Goal: Navigation & Orientation: Find specific page/section

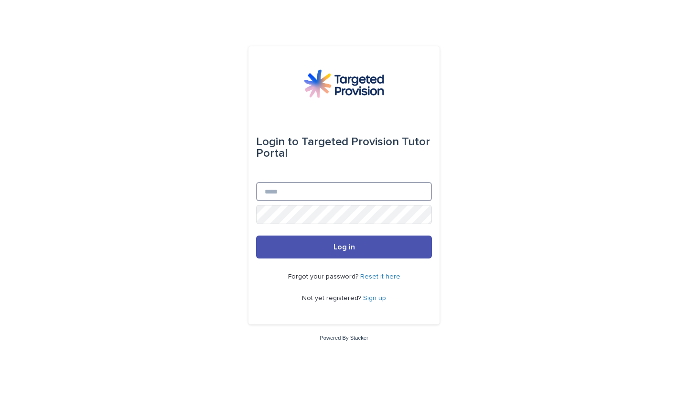
click at [273, 193] on input "Email" at bounding box center [344, 191] width 176 height 19
type input "**********"
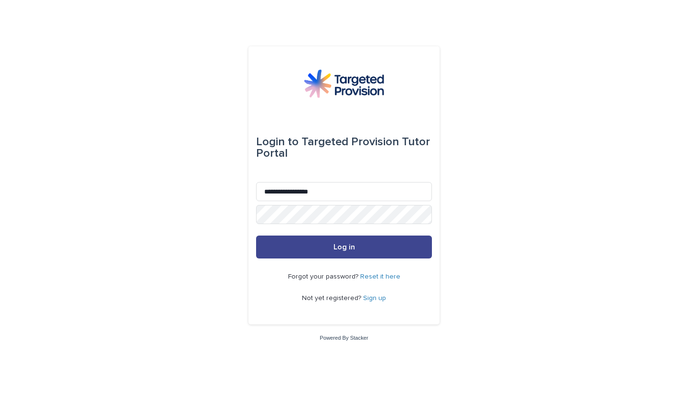
click at [367, 243] on button "Log in" at bounding box center [344, 247] width 176 height 23
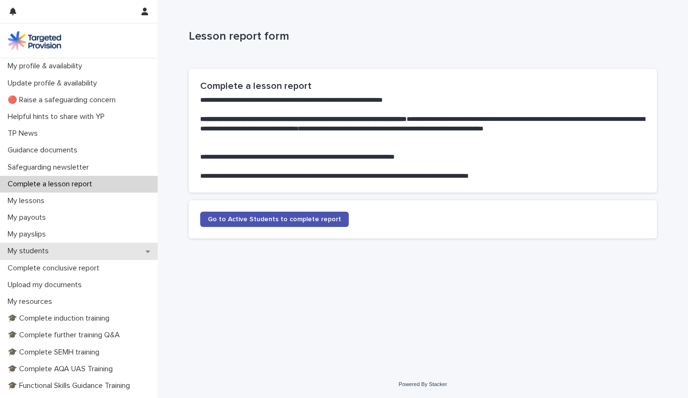
click at [29, 251] on p "My students" at bounding box center [30, 251] width 53 height 9
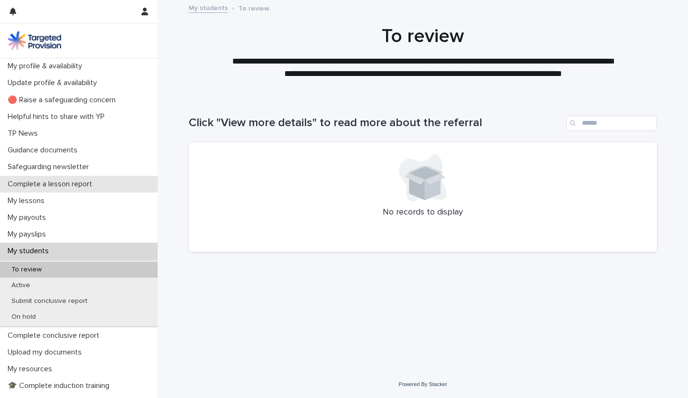
click at [64, 184] on p "Complete a lesson report" at bounding box center [52, 184] width 96 height 9
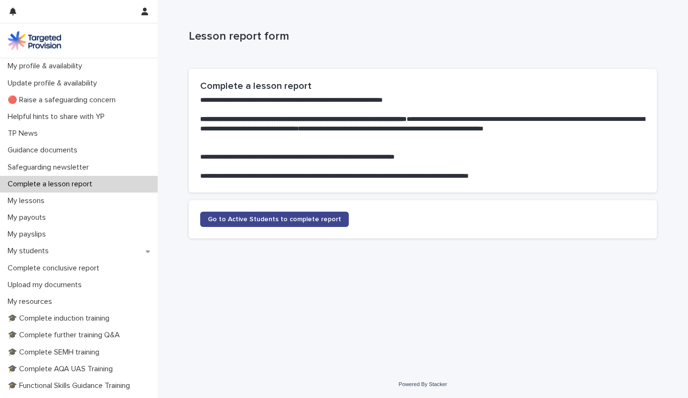
click at [297, 217] on span "Go to Active Students to complete report" at bounding box center [274, 219] width 133 height 7
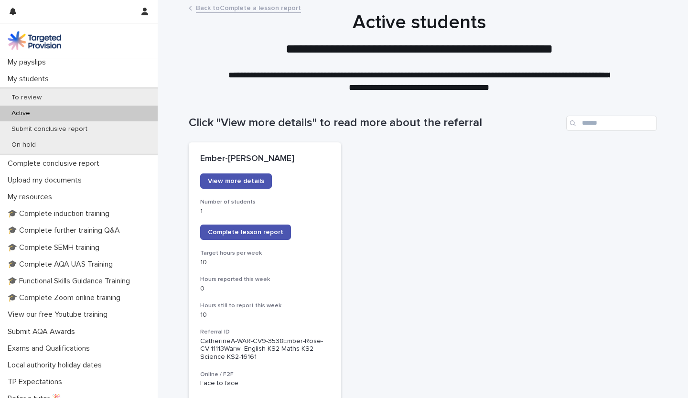
scroll to position [215, 0]
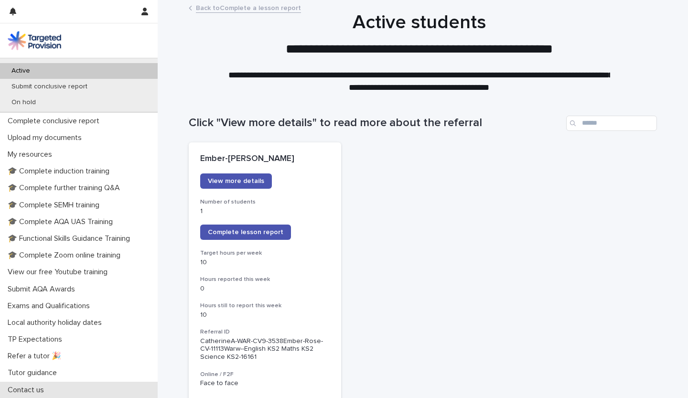
click at [31, 393] on p "Contact us" at bounding box center [28, 390] width 48 height 9
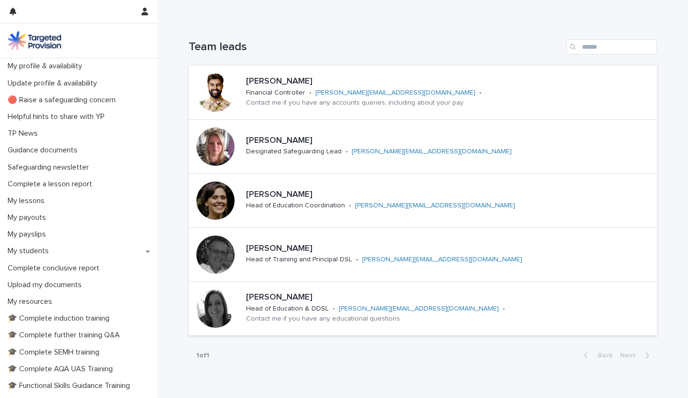
scroll to position [75, 0]
